Goal: Find specific page/section: Find specific page/section

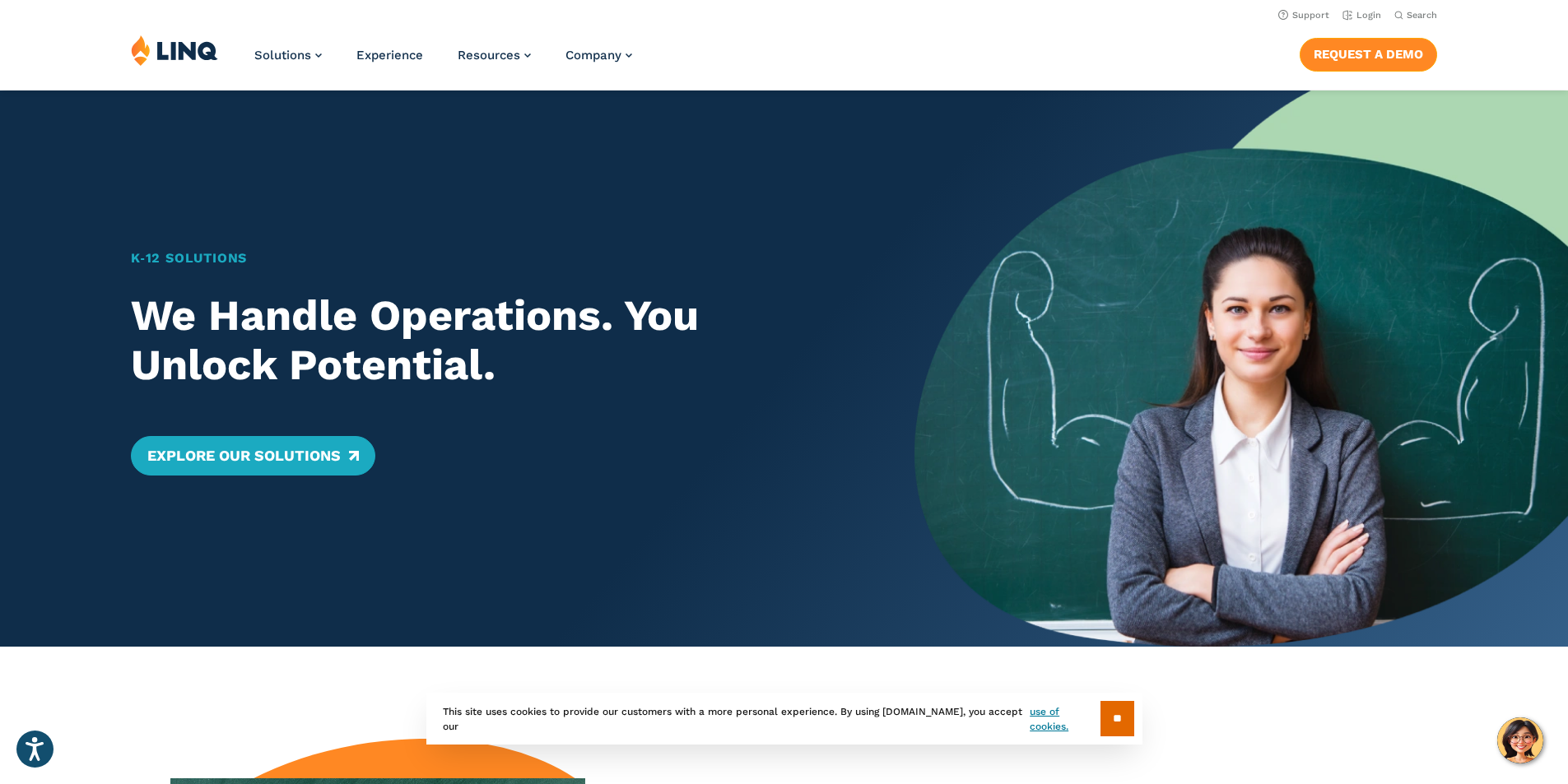
click at [1360, 60] on link "Request a Demo" at bounding box center [1368, 53] width 137 height 33
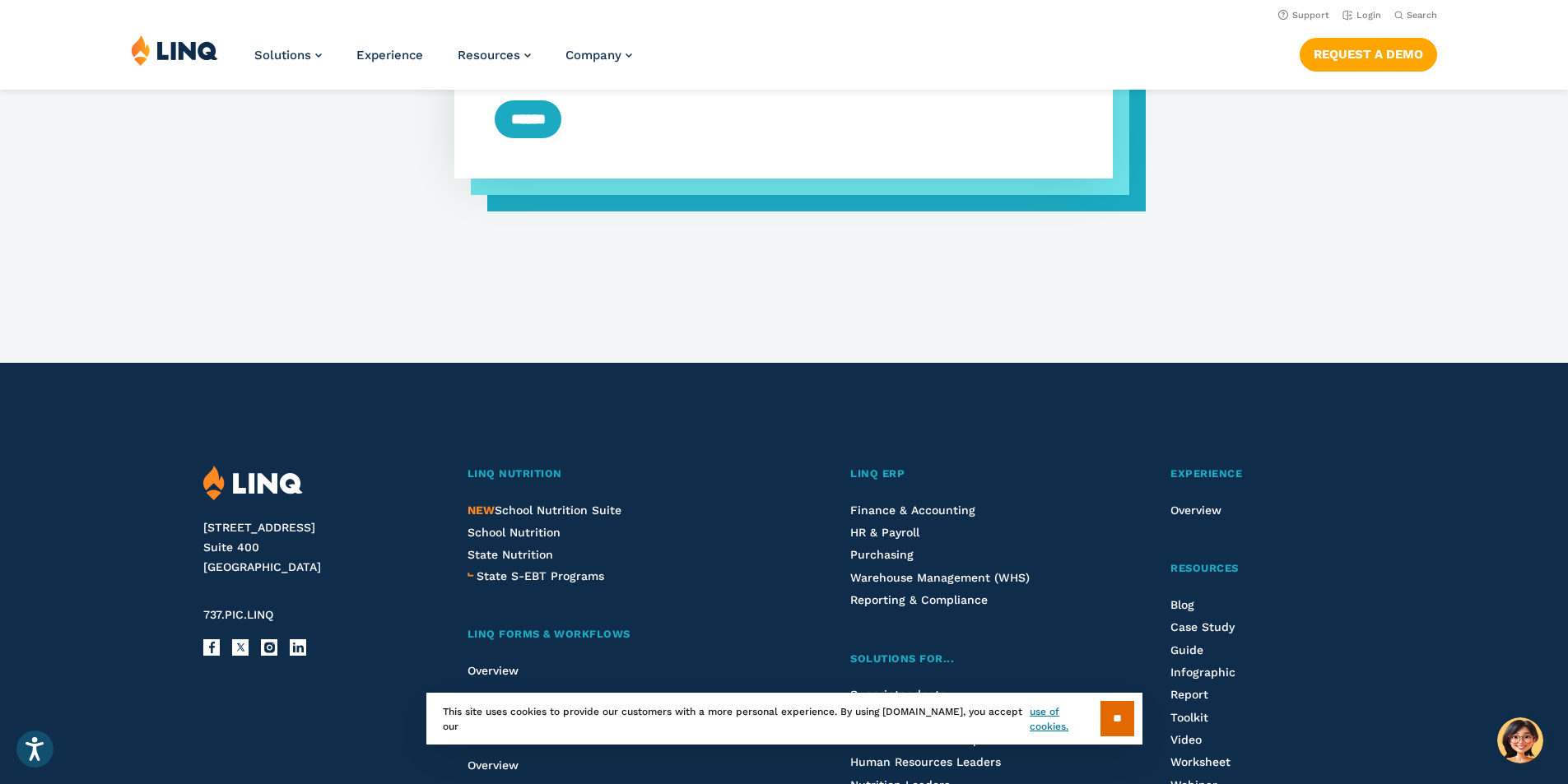
scroll to position [1352, 0]
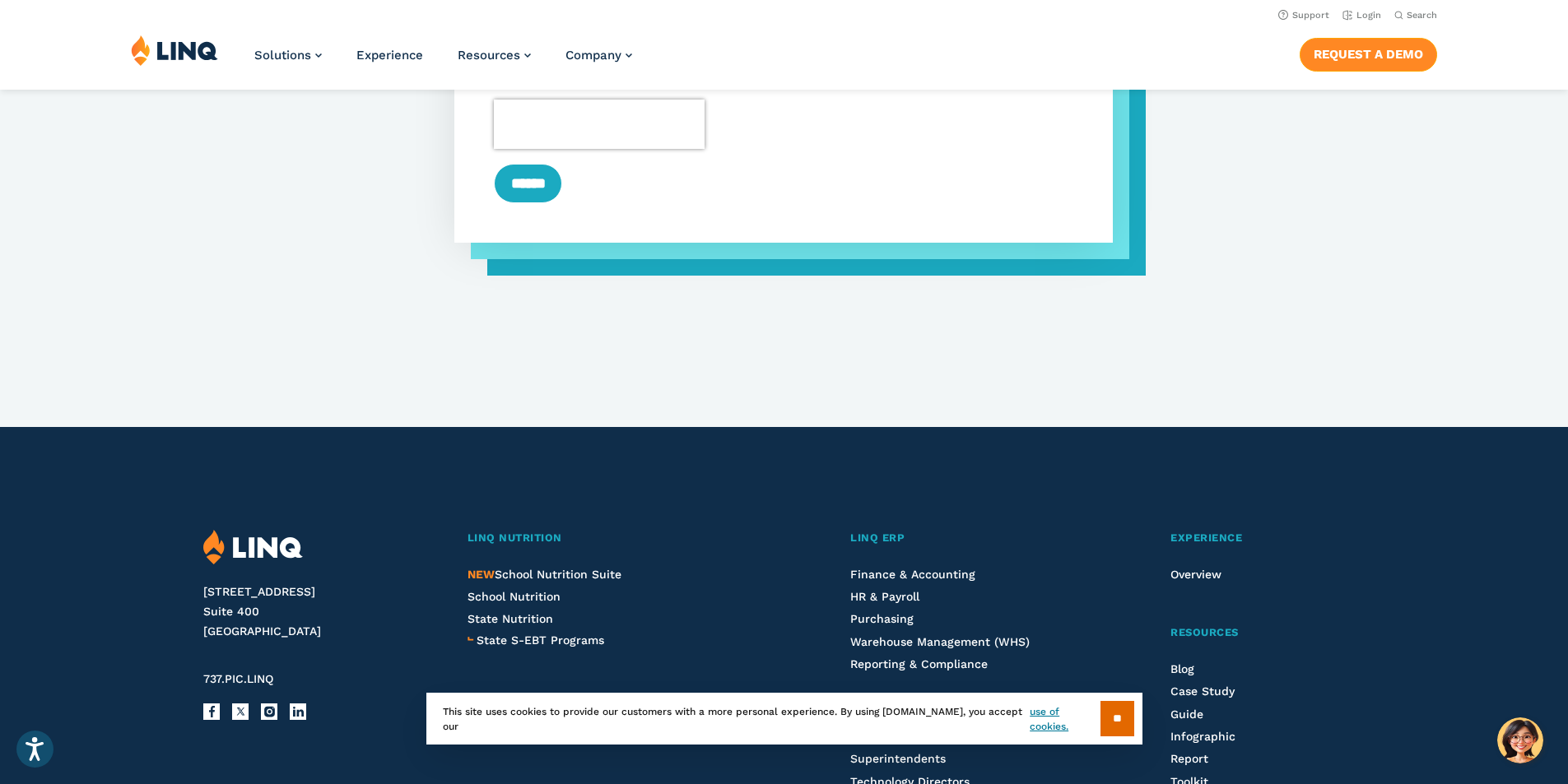
click at [1360, 50] on link "Request a Demo" at bounding box center [1368, 53] width 137 height 33
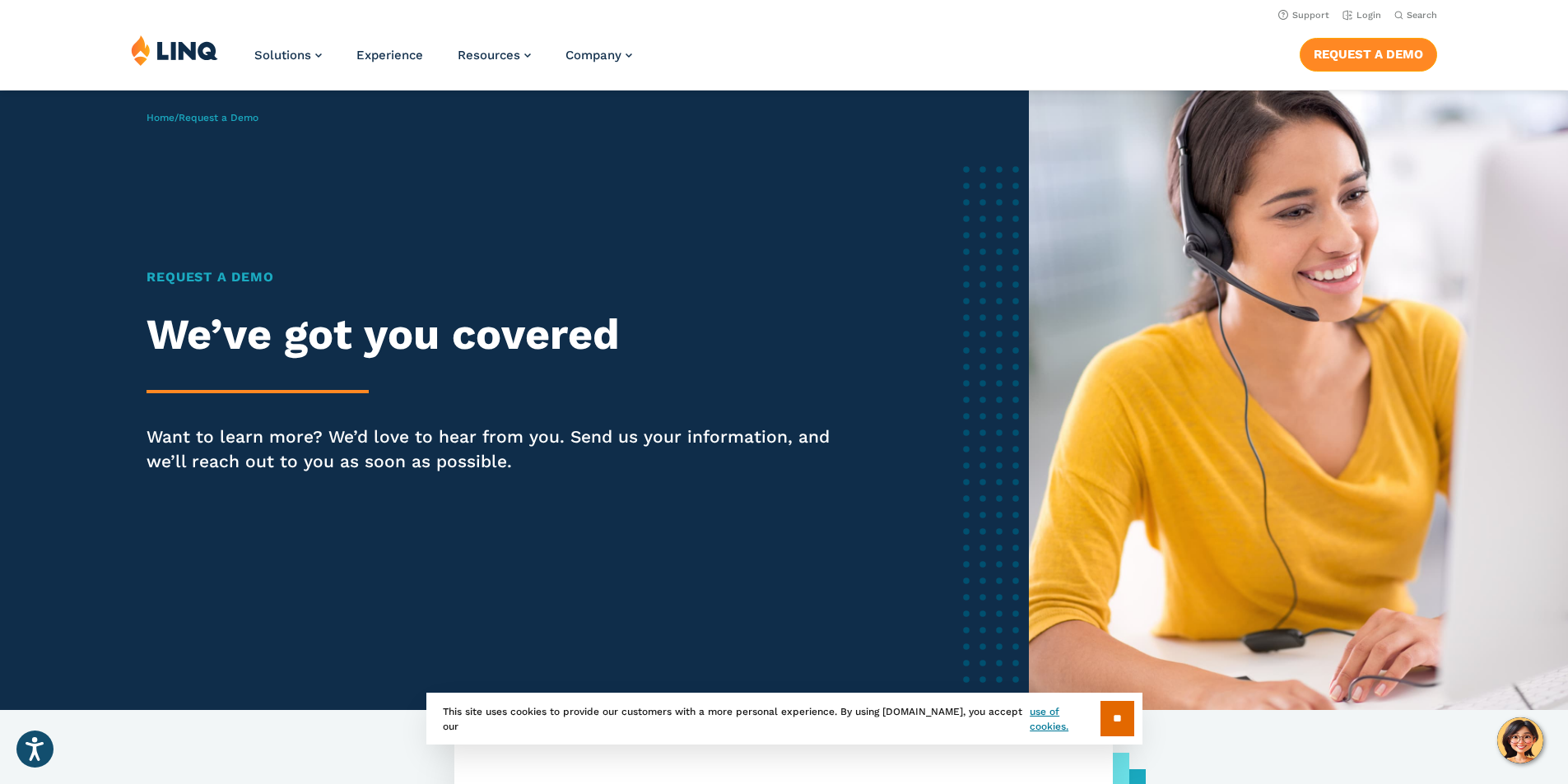
click at [1314, 52] on link "Request a Demo" at bounding box center [1368, 53] width 137 height 33
click at [1304, 15] on link "Support" at bounding box center [1303, 15] width 51 height 11
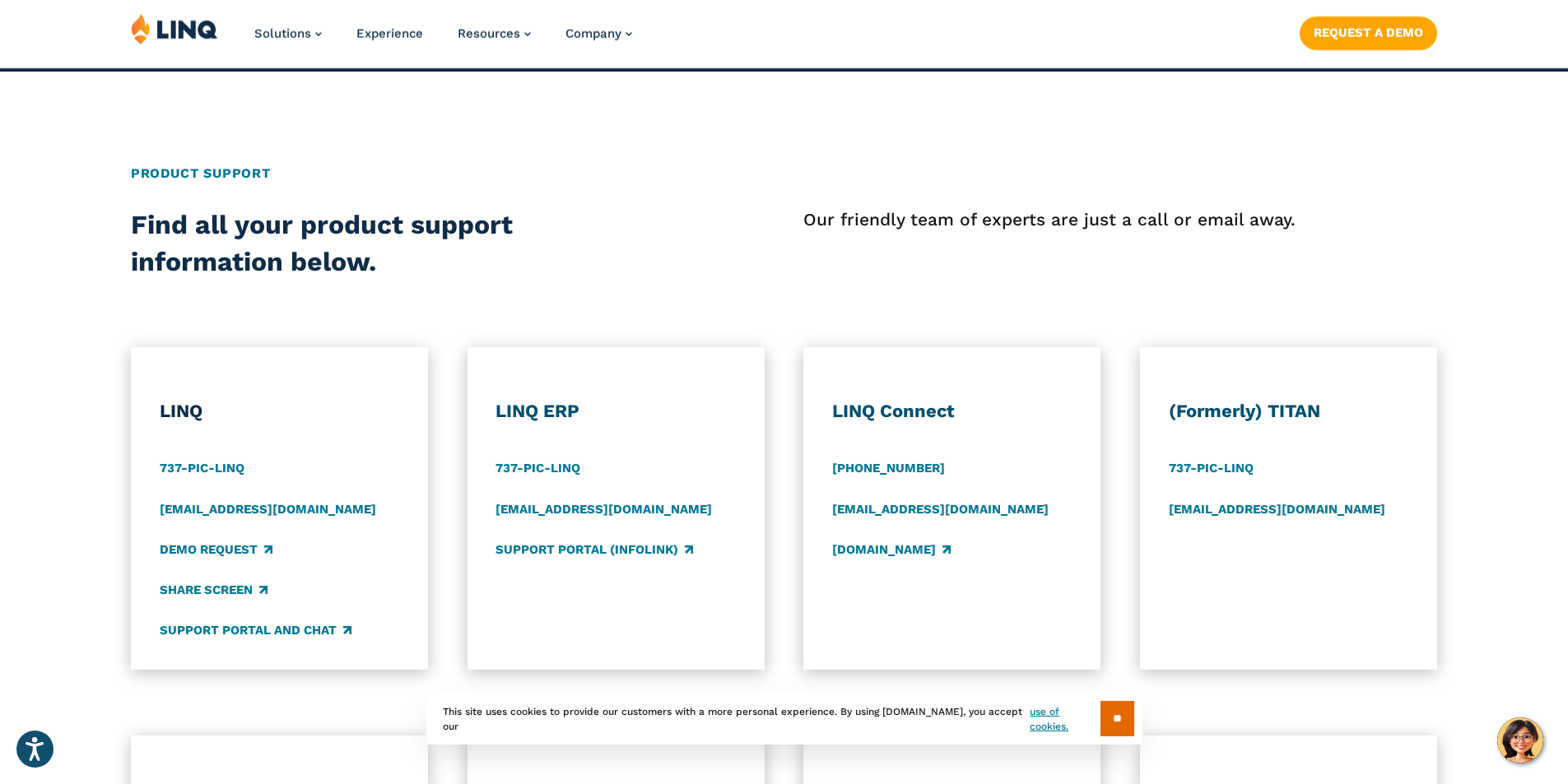
scroll to position [576, 0]
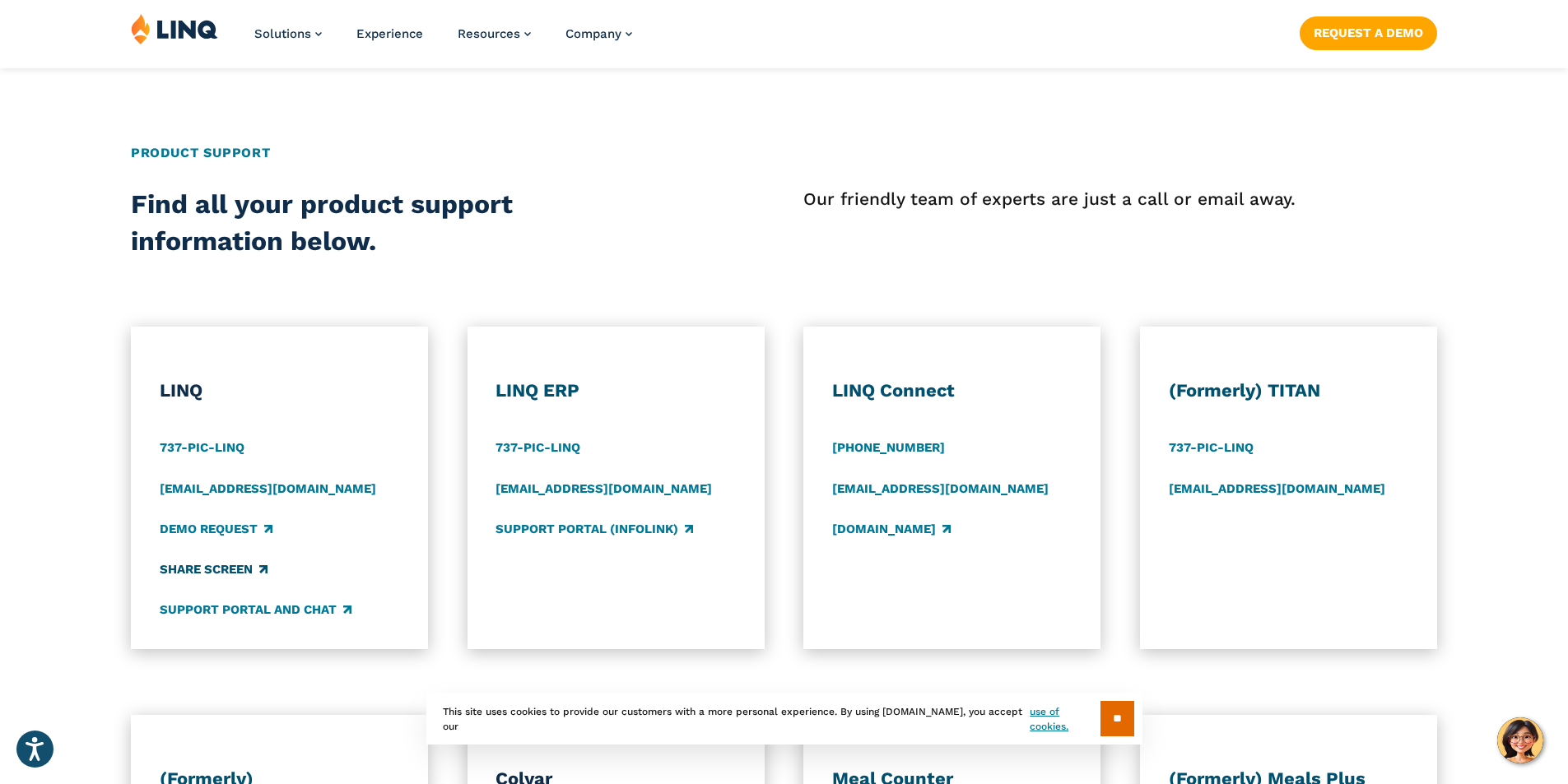
click at [254, 565] on link "Share Screen" at bounding box center [213, 569] width 108 height 18
